Goal: Find specific fact: Find specific fact

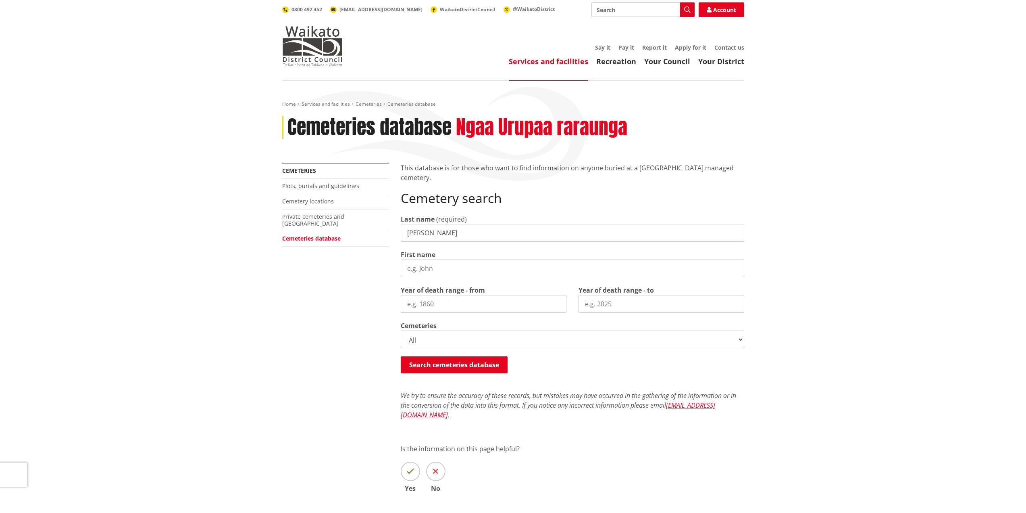
type input "[PERSON_NAME]"
click at [425, 258] on label "First name" at bounding box center [418, 255] width 35 height 10
click at [425, 259] on input "First name" at bounding box center [573, 268] width 344 height 18
click at [428, 267] on input "First name" at bounding box center [573, 268] width 344 height 18
type input "g"
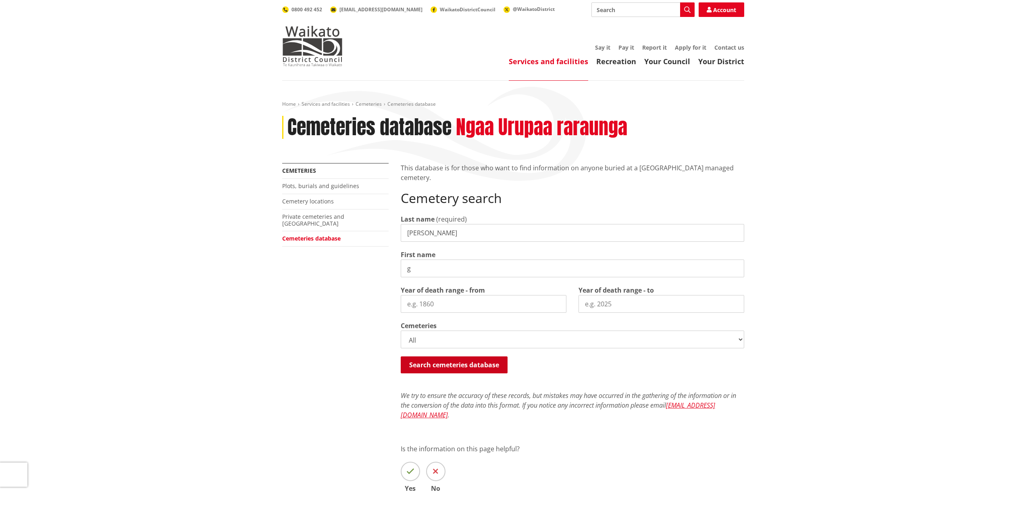
click at [450, 360] on button "Search cemeteries database" at bounding box center [454, 364] width 107 height 17
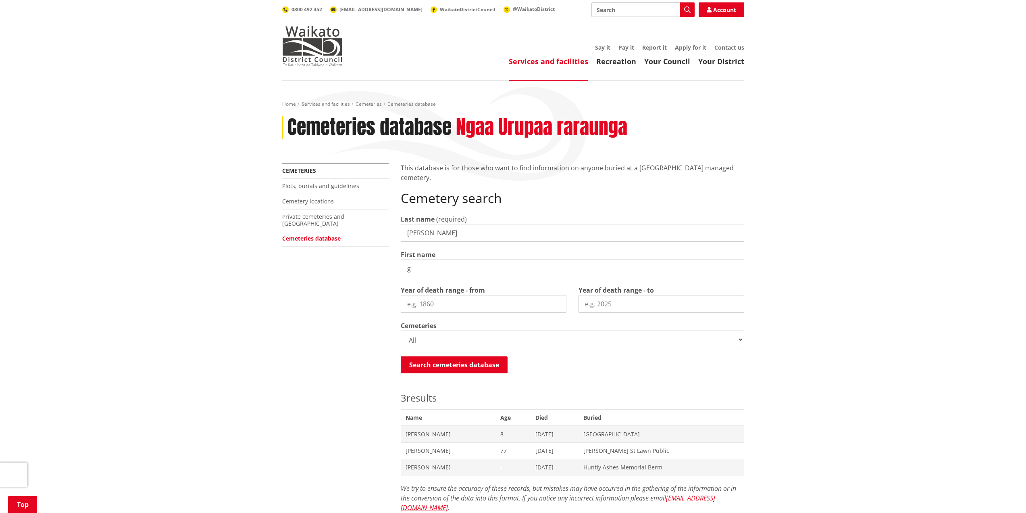
scroll to position [390, 0]
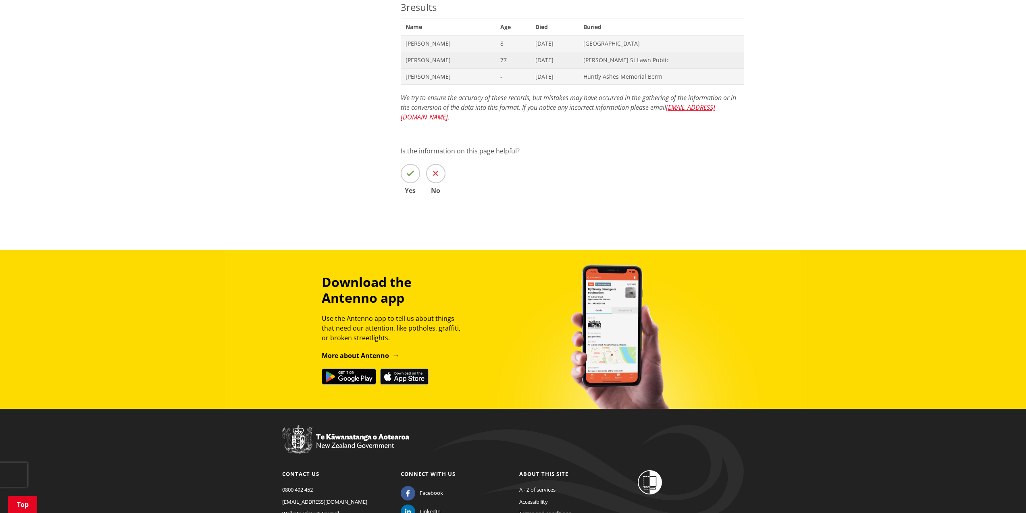
click at [639, 64] on span "Buried [PERSON_NAME] St Lawn Public" at bounding box center [661, 60] width 165 height 17
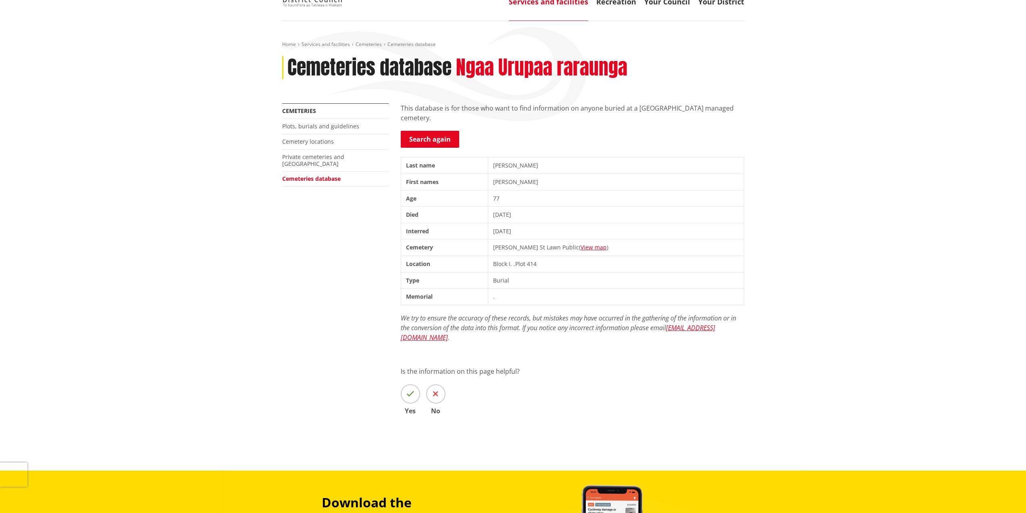
scroll to position [40, 0]
